Goal: Task Accomplishment & Management: Manage account settings

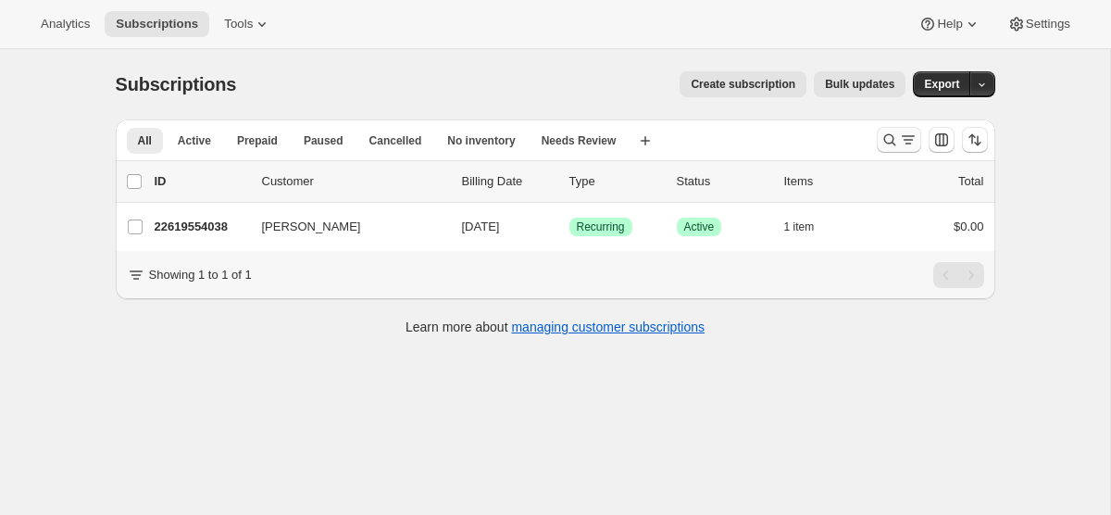
click at [913, 131] on icon "Search and filter results" at bounding box center [908, 140] width 19 height 19
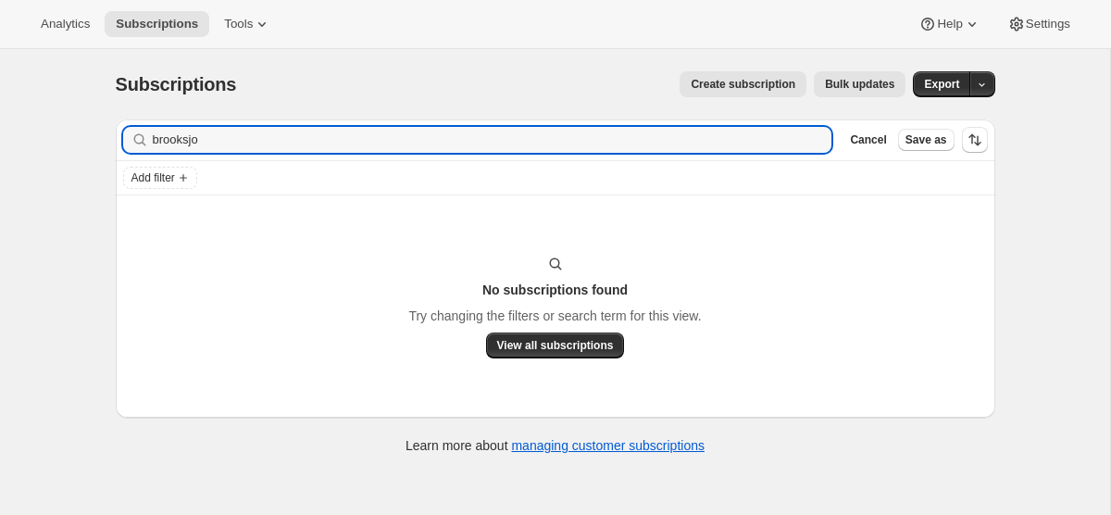
type input "brooksjo"
click at [817, 132] on icon "button" at bounding box center [811, 140] width 19 height 19
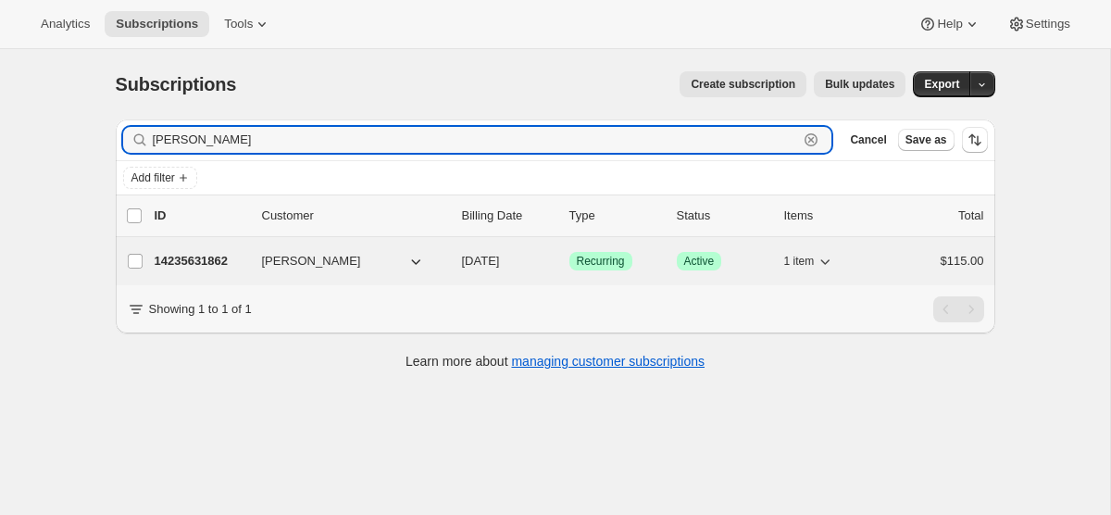
type input "jojo"
click at [488, 267] on span "[DATE]" at bounding box center [481, 261] width 38 height 14
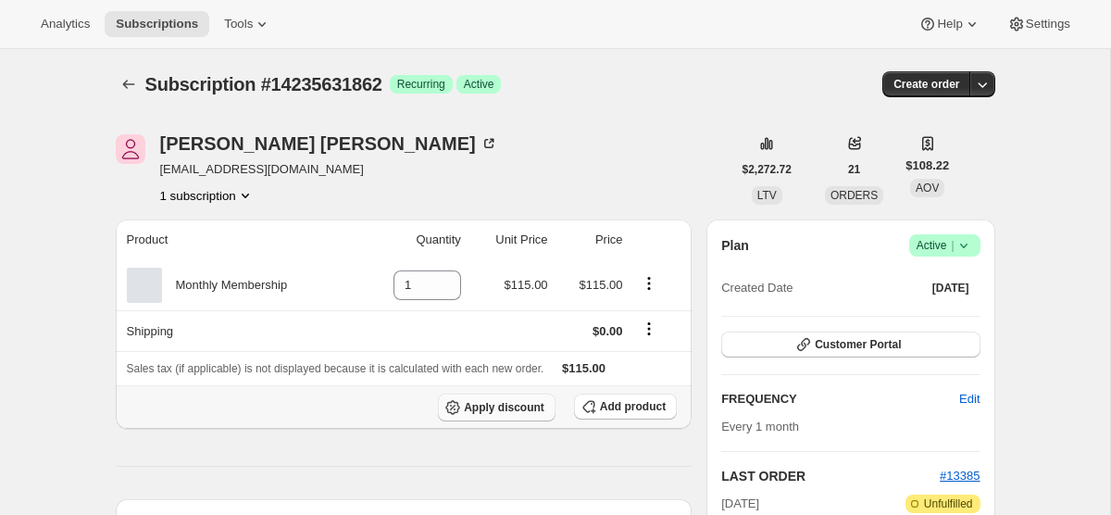
click at [512, 400] on span "Apply discount" at bounding box center [504, 407] width 81 height 15
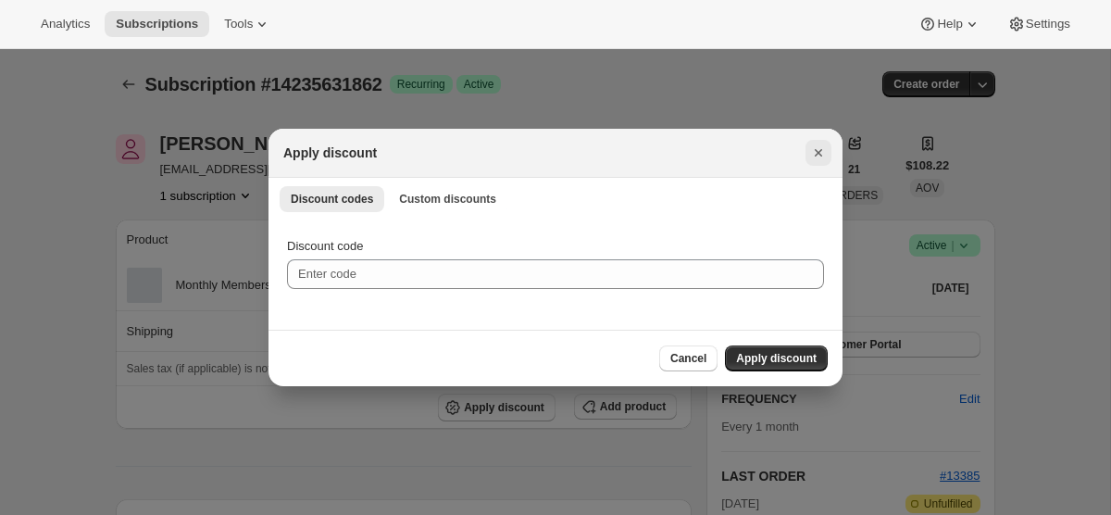
click at [814, 155] on icon "Close" at bounding box center [819, 153] width 19 height 19
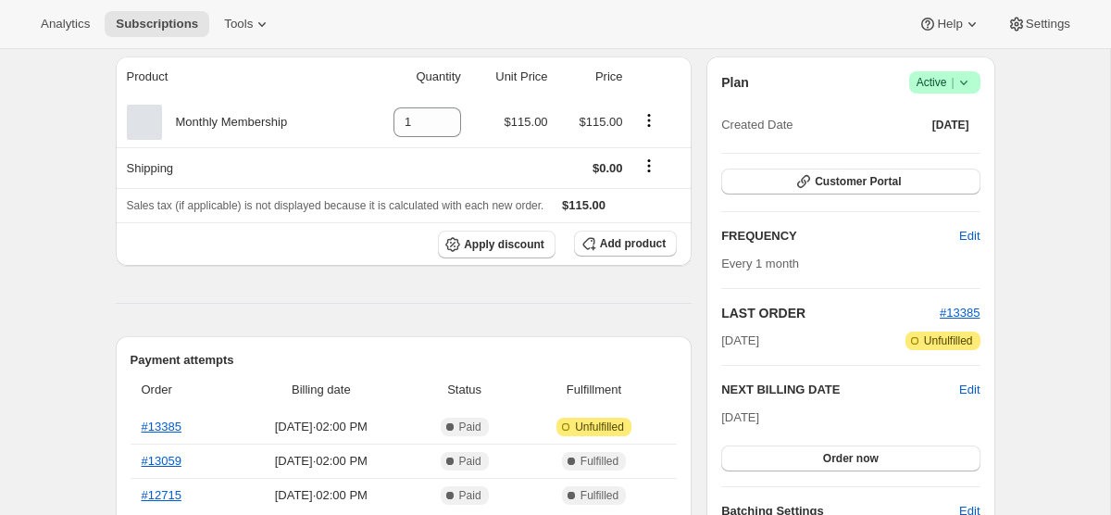
scroll to position [187, 0]
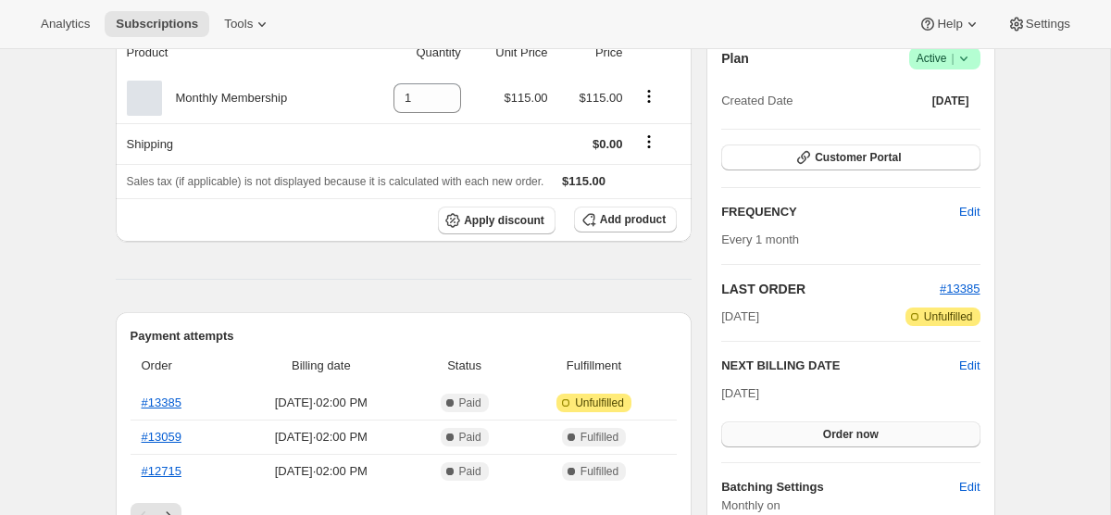
click at [787, 430] on button "Order now" at bounding box center [851, 434] width 258 height 26
click at [787, 430] on button "Click to confirm" at bounding box center [851, 434] width 258 height 26
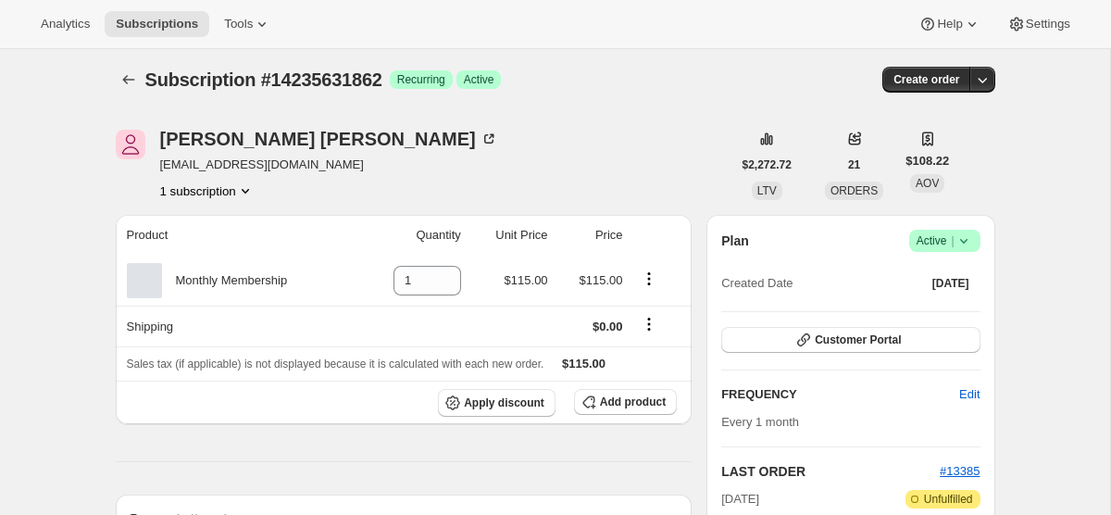
scroll to position [0, 0]
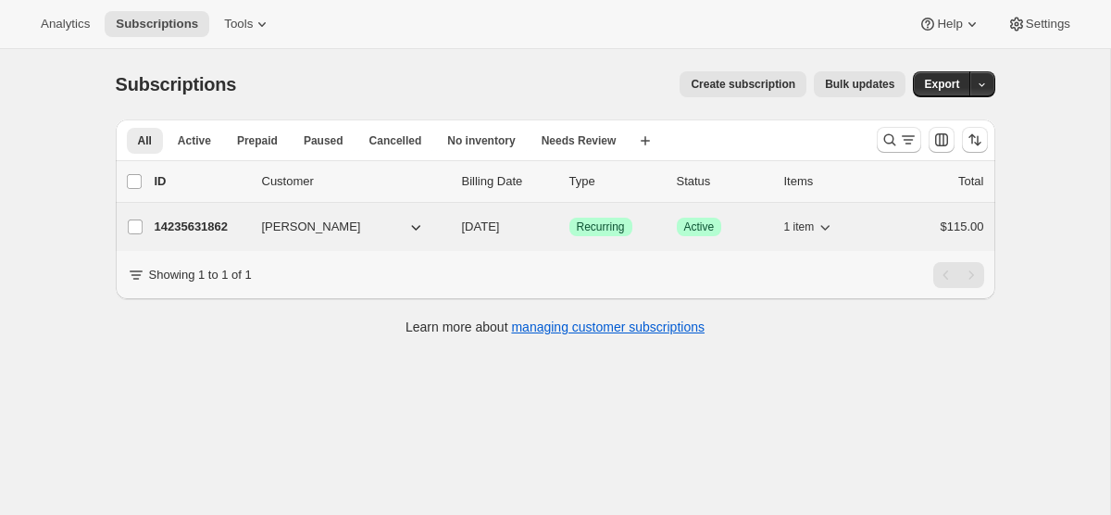
click at [497, 232] on span "[DATE]" at bounding box center [481, 227] width 38 height 14
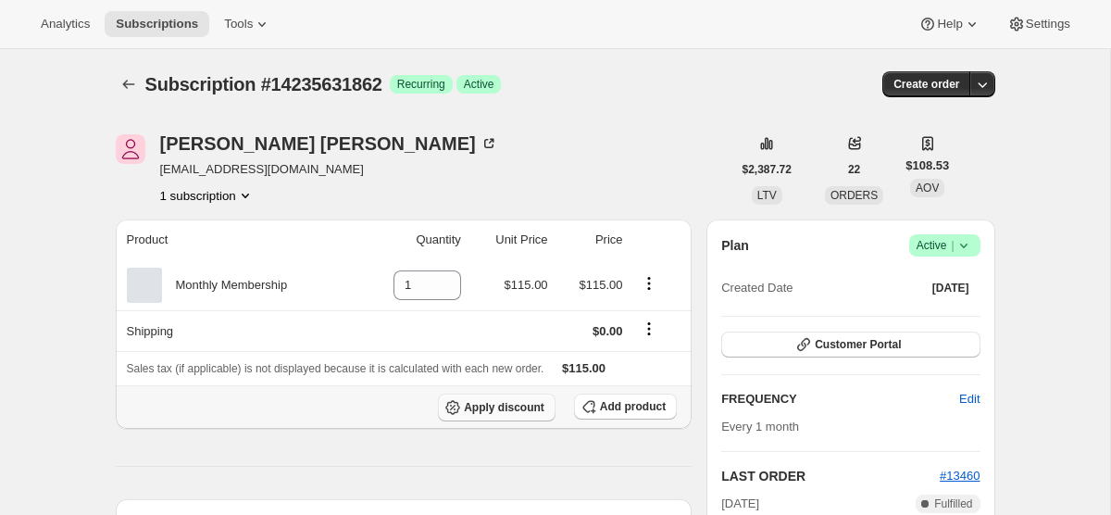
click at [510, 402] on span "Apply discount" at bounding box center [504, 407] width 81 height 15
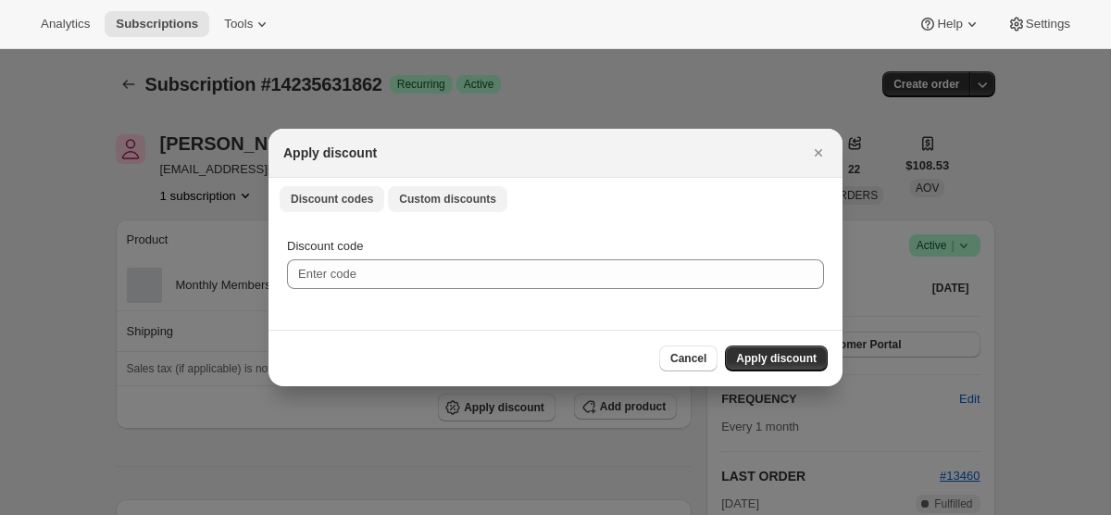
click at [496, 204] on span "Custom discounts" at bounding box center [447, 199] width 97 height 15
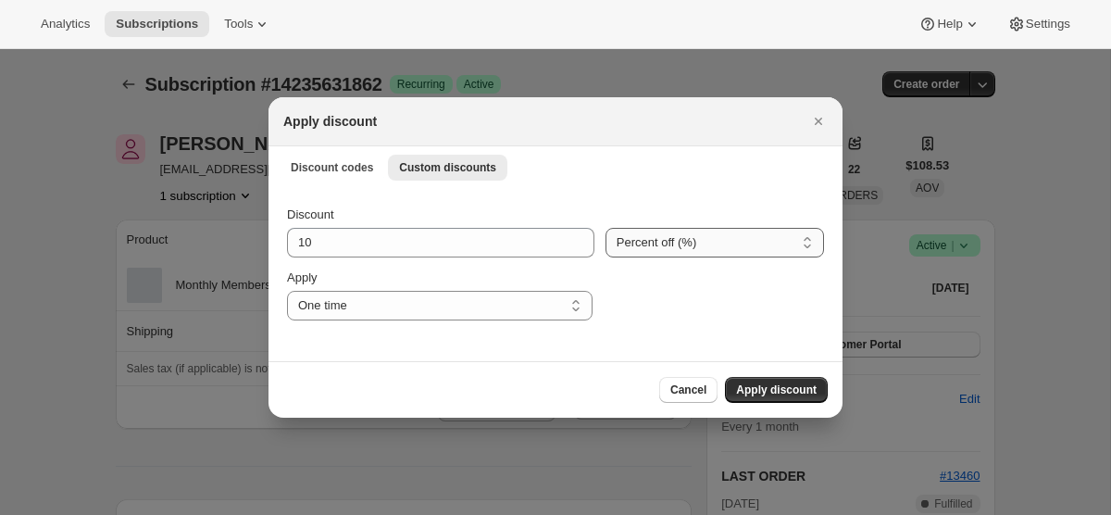
click at [630, 240] on select "Percent off (%) Amount off ($)" at bounding box center [715, 243] width 219 height 30
select select "fixed"
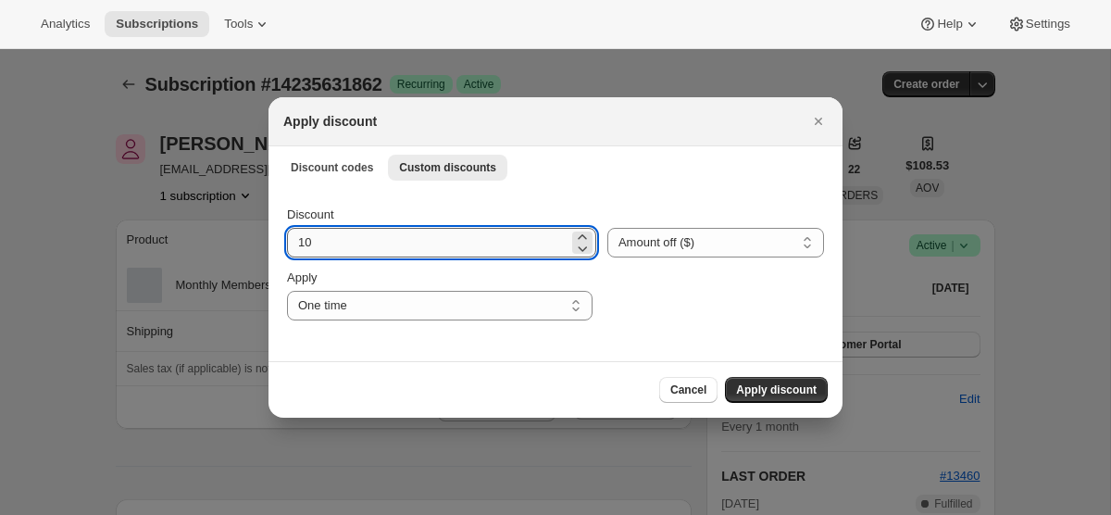
click at [462, 245] on input "10" at bounding box center [428, 243] width 282 height 30
click at [461, 245] on input "10" at bounding box center [428, 243] width 282 height 30
type input "115"
click at [774, 390] on span "Apply discount" at bounding box center [776, 390] width 81 height 15
